Goal: Connect with others: Connect with others

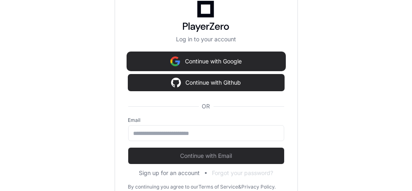
click at [175, 60] on img at bounding box center [175, 61] width 10 height 16
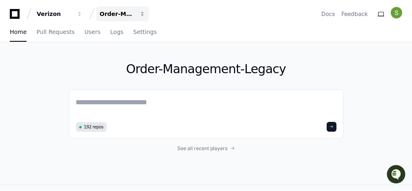
click at [121, 15] on div "Order-Management-Legacy" at bounding box center [117, 14] width 35 height 8
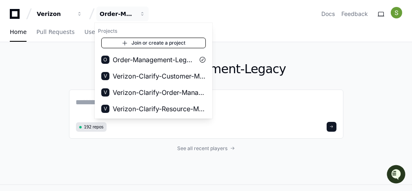
click at [135, 45] on link "Join or create a project" at bounding box center [153, 43] width 105 height 11
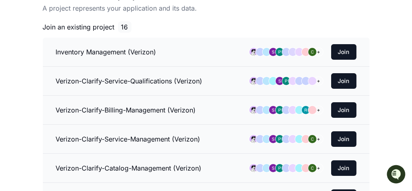
scroll to position [98, 0]
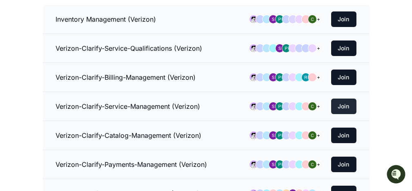
click at [343, 102] on button "Join" at bounding box center [343, 107] width 25 height 16
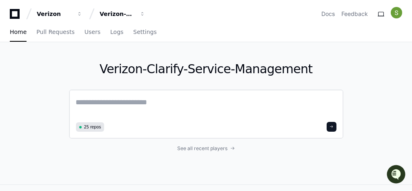
click at [120, 101] on textarea at bounding box center [206, 107] width 261 height 23
click at [90, 127] on span "25 repos" at bounding box center [92, 127] width 17 height 6
click at [210, 102] on textarea at bounding box center [206, 107] width 261 height 23
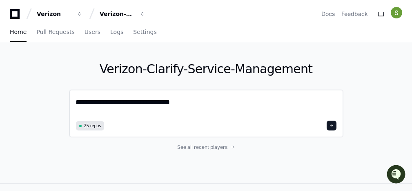
type textarea "**********"
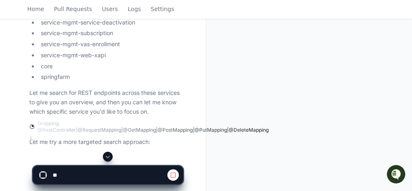
scroll to position [347, 0]
